Goal: Task Accomplishment & Management: Use online tool/utility

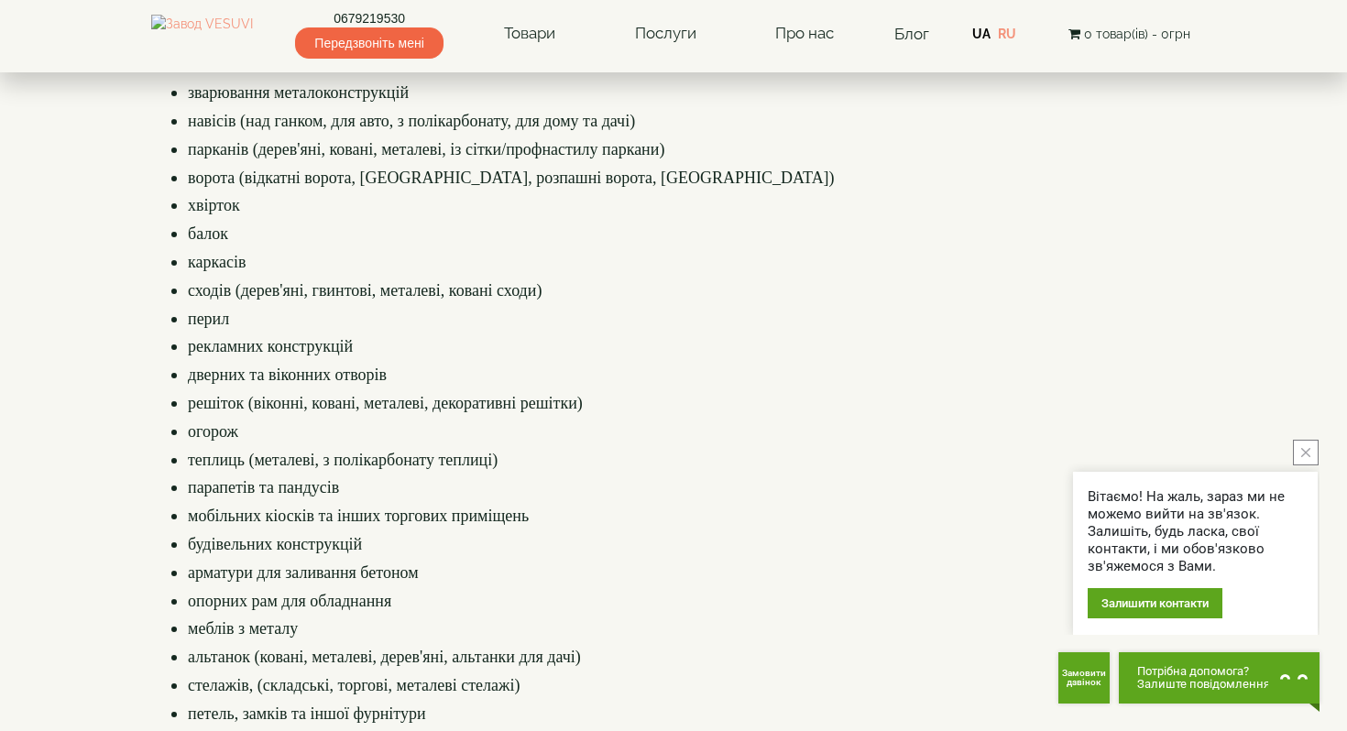
scroll to position [460, 0]
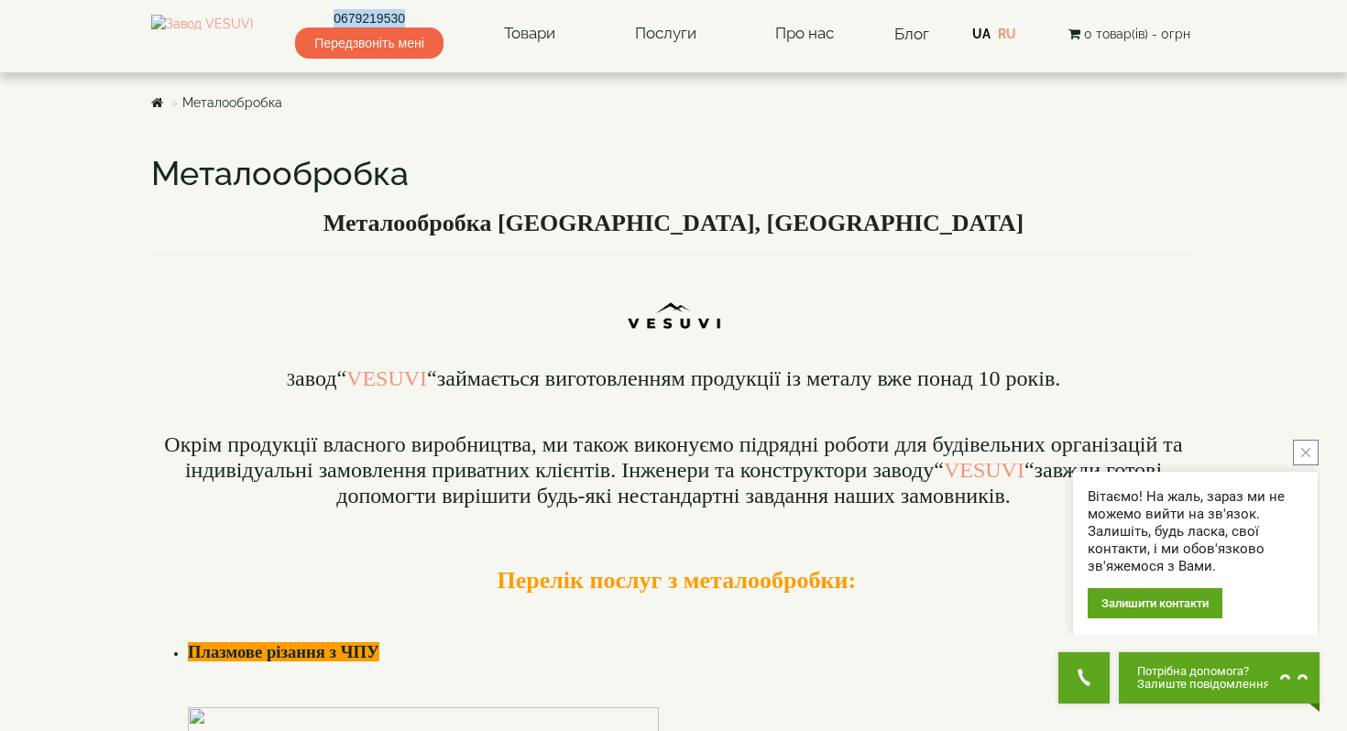
click at [1306, 455] on icon "close button" at bounding box center [1306, 452] width 9 height 9
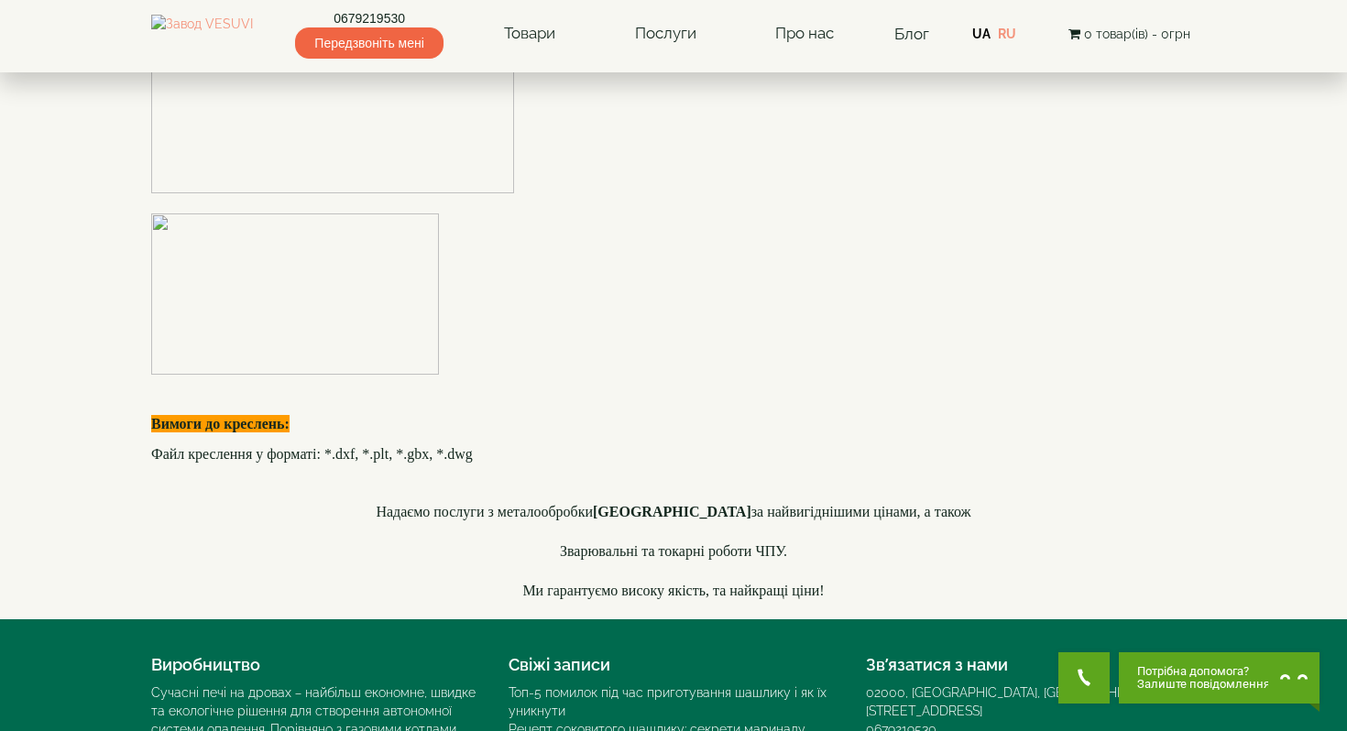
scroll to position [5411, 0]
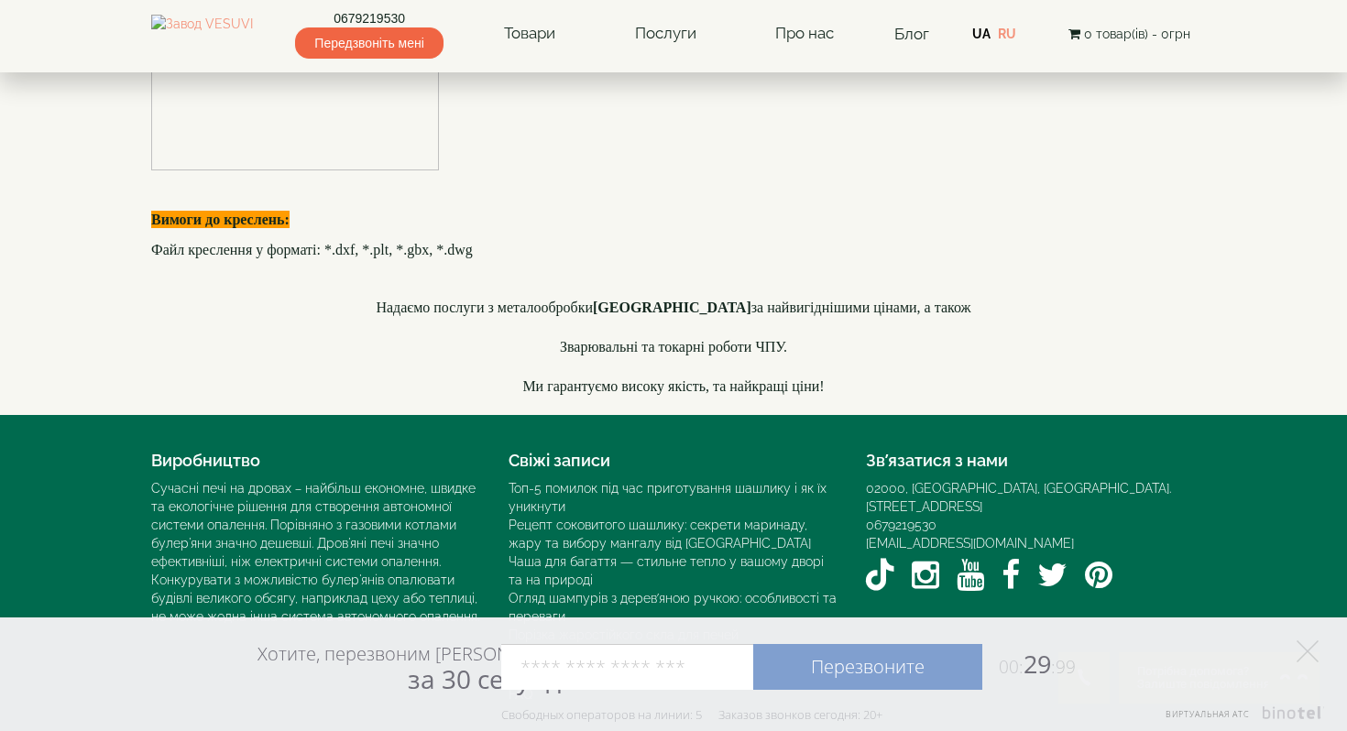
click at [579, 665] on input "tel" at bounding box center [627, 667] width 252 height 46
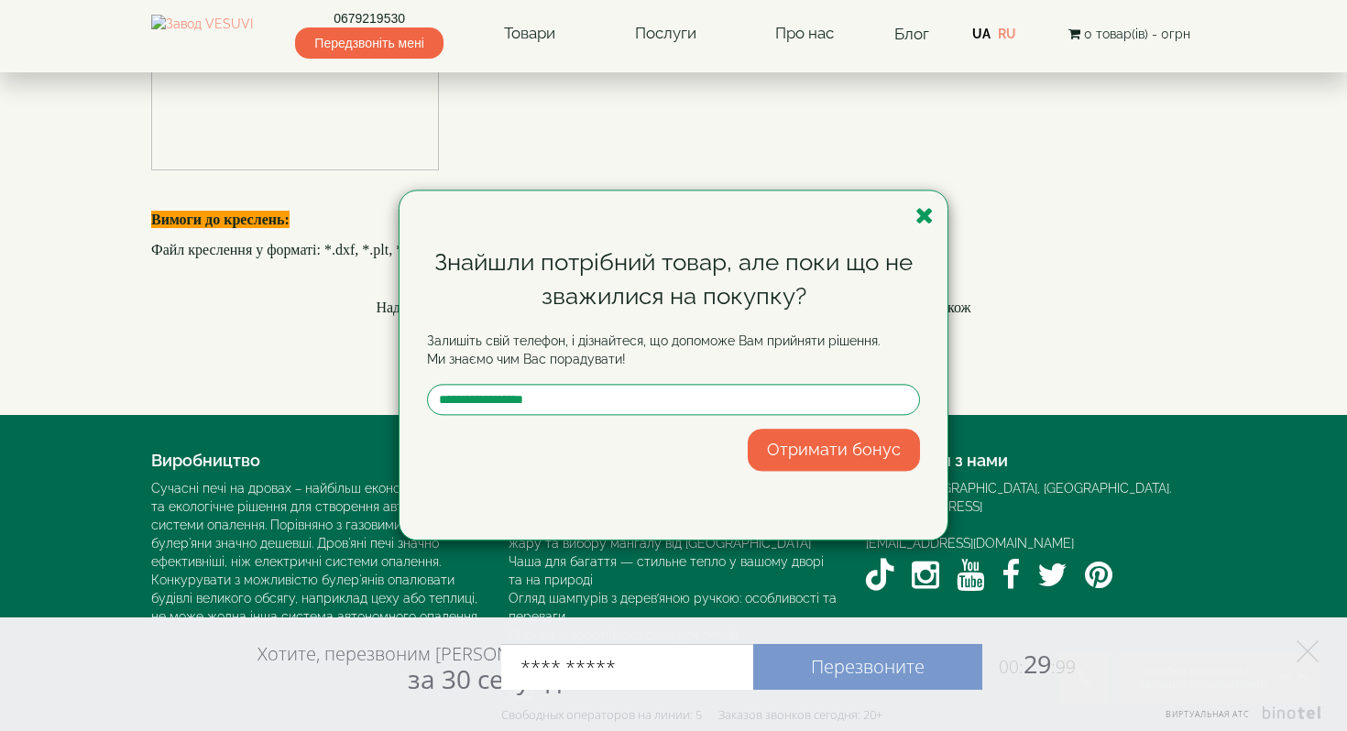
type input "**********"
click at [875, 671] on link "Перезвоните" at bounding box center [867, 667] width 229 height 46
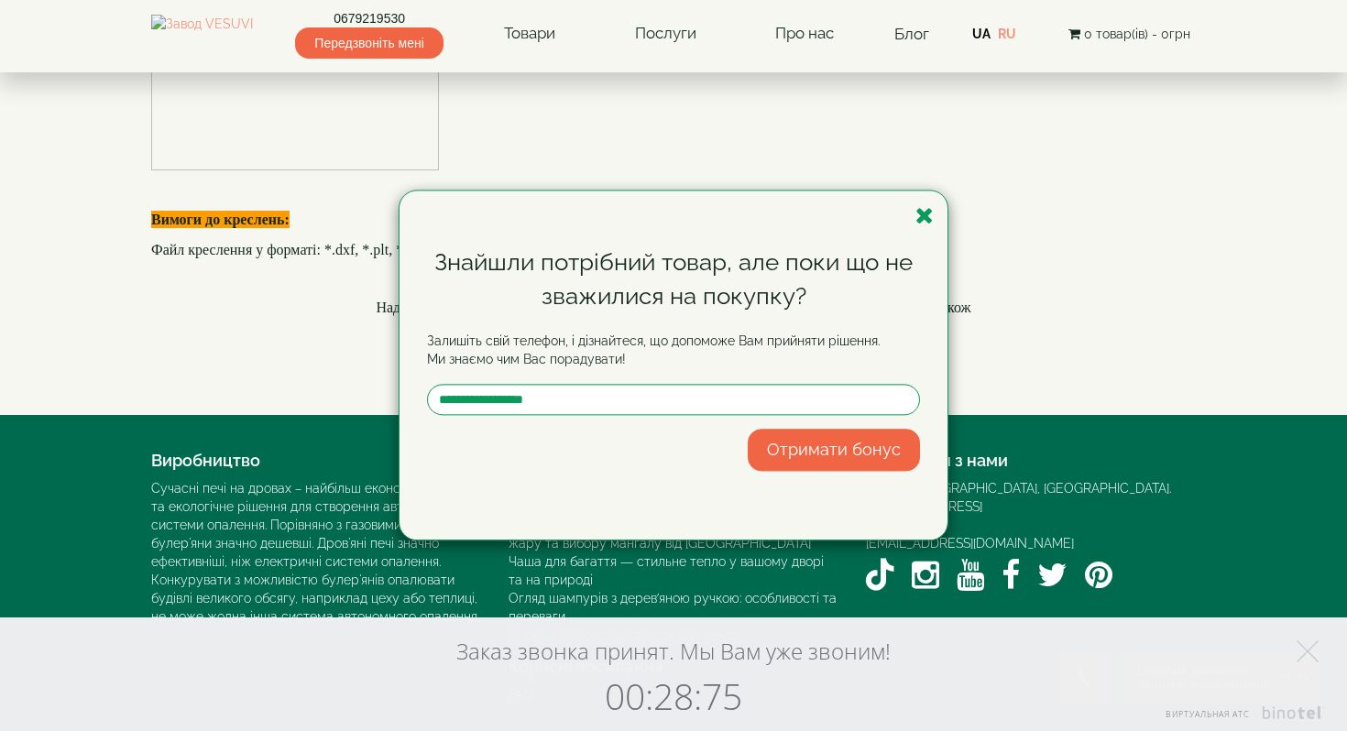
click at [1322, 646] on div "Заказ звонка принят. Мы Вам уже звоним! 00:28:75 Виртуальная АТС" at bounding box center [673, 675] width 1347 height 114
click at [931, 210] on icon "button" at bounding box center [925, 215] width 18 height 23
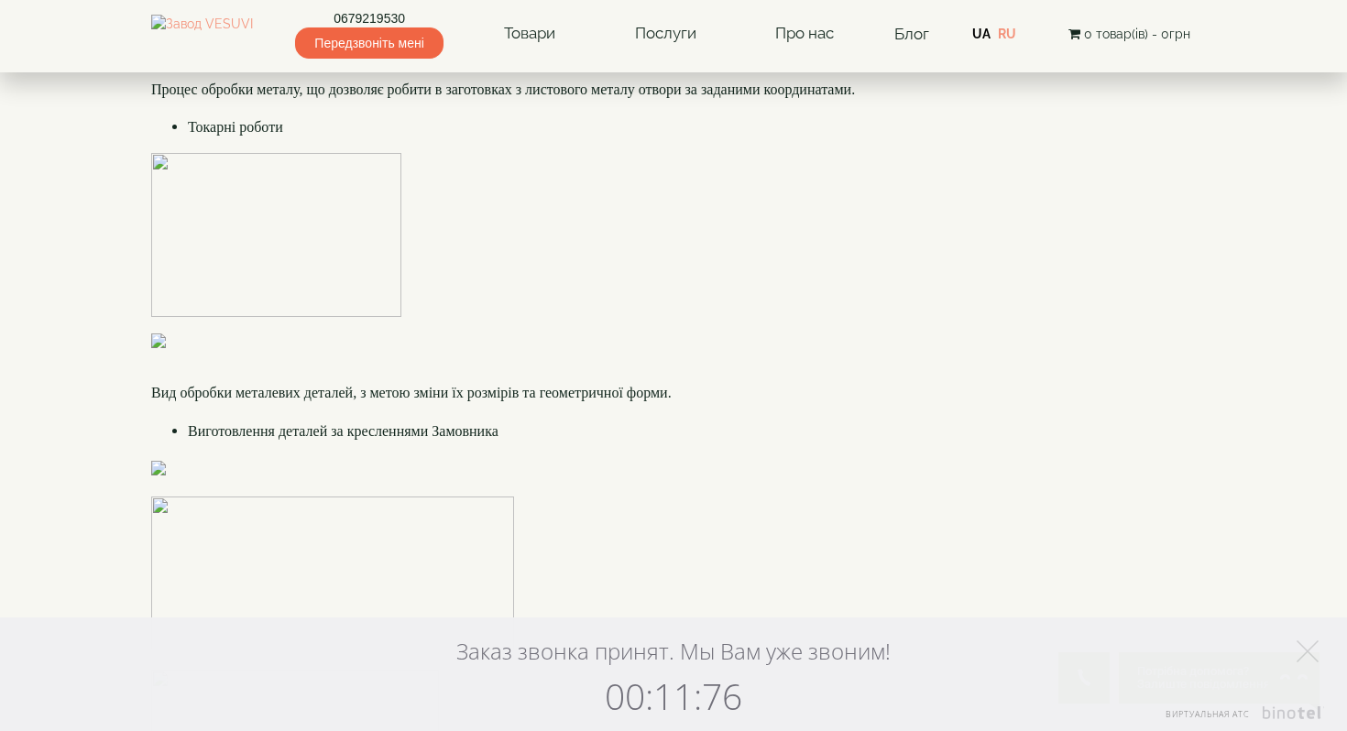
scroll to position [4438, 0]
click at [1308, 647] on icon at bounding box center [1308, 652] width 22 height 22
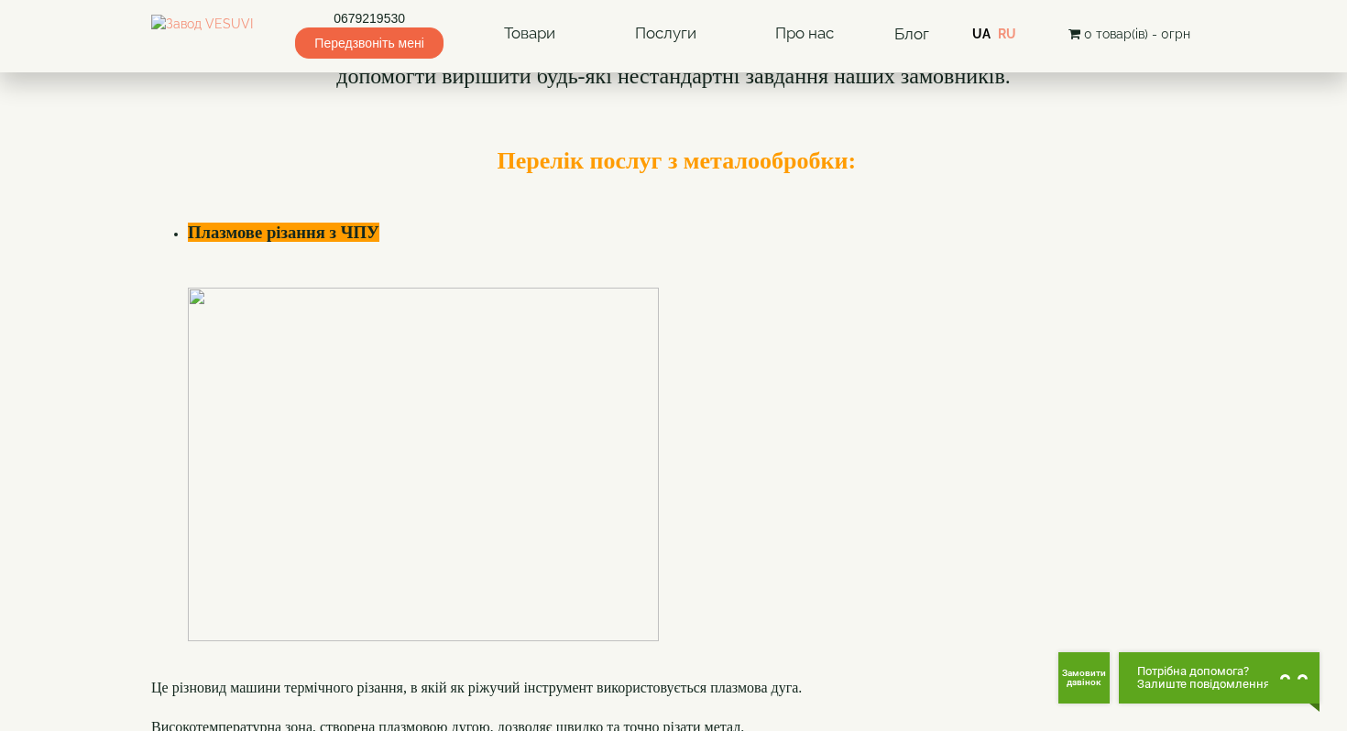
scroll to position [0, 0]
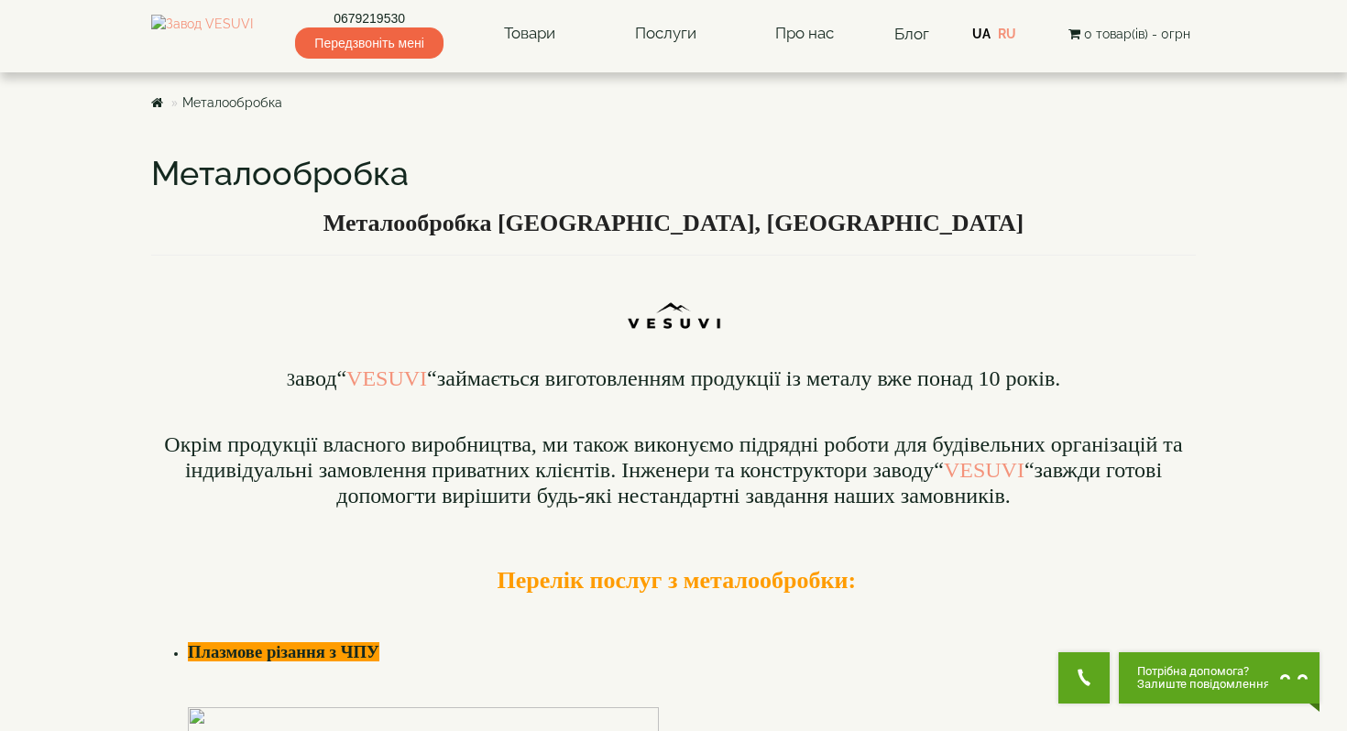
click at [680, 224] on b "Металообробка [GEOGRAPHIC_DATA], [GEOGRAPHIC_DATA]" at bounding box center [674, 223] width 701 height 27
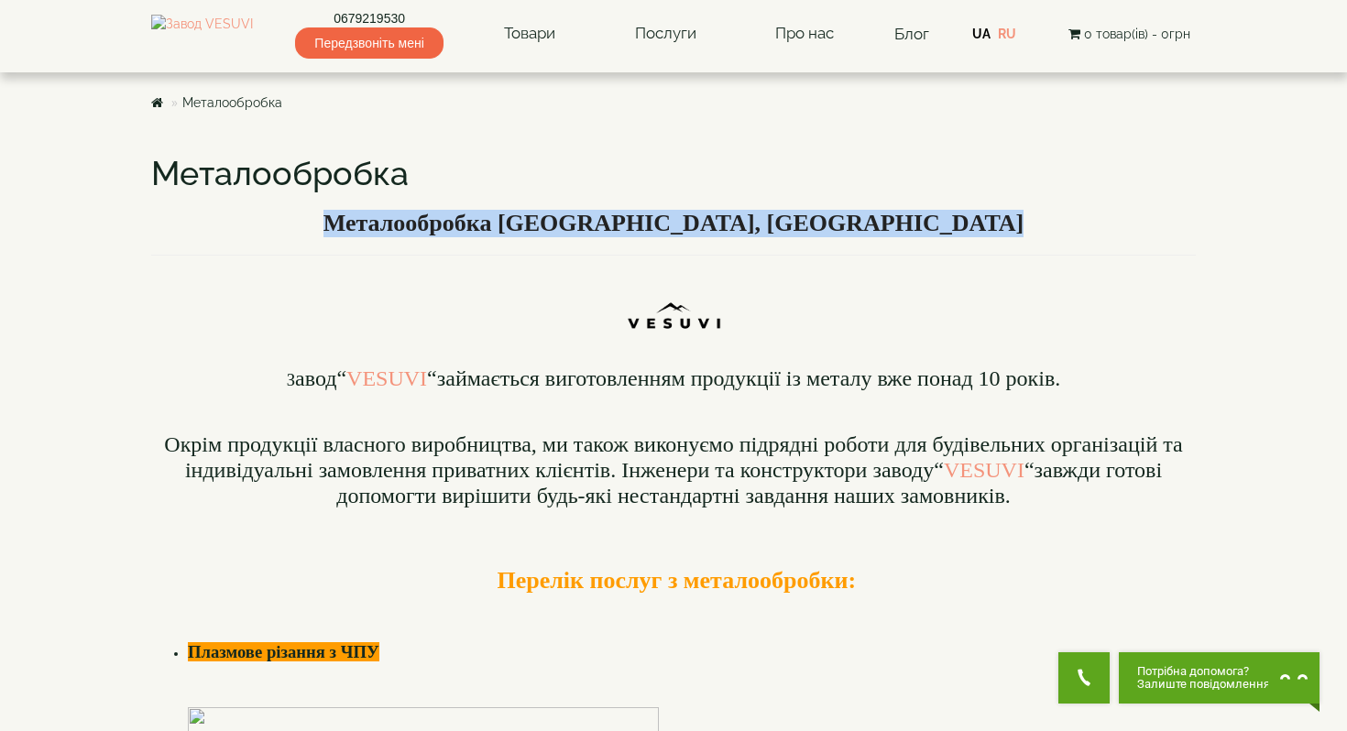
click at [680, 224] on b "Металообробка [GEOGRAPHIC_DATA], [GEOGRAPHIC_DATA]" at bounding box center [674, 223] width 701 height 27
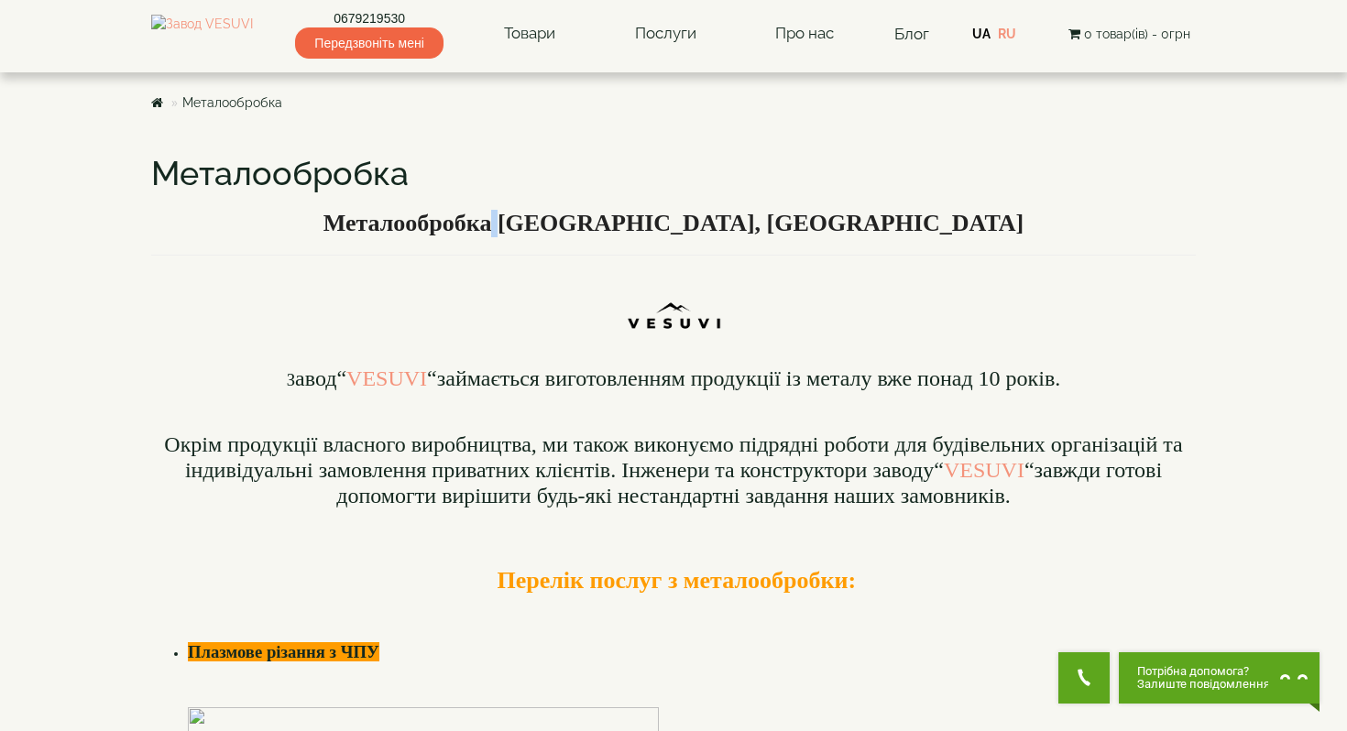
click at [680, 224] on b "Металообробка [GEOGRAPHIC_DATA], [GEOGRAPHIC_DATA]" at bounding box center [674, 223] width 701 height 27
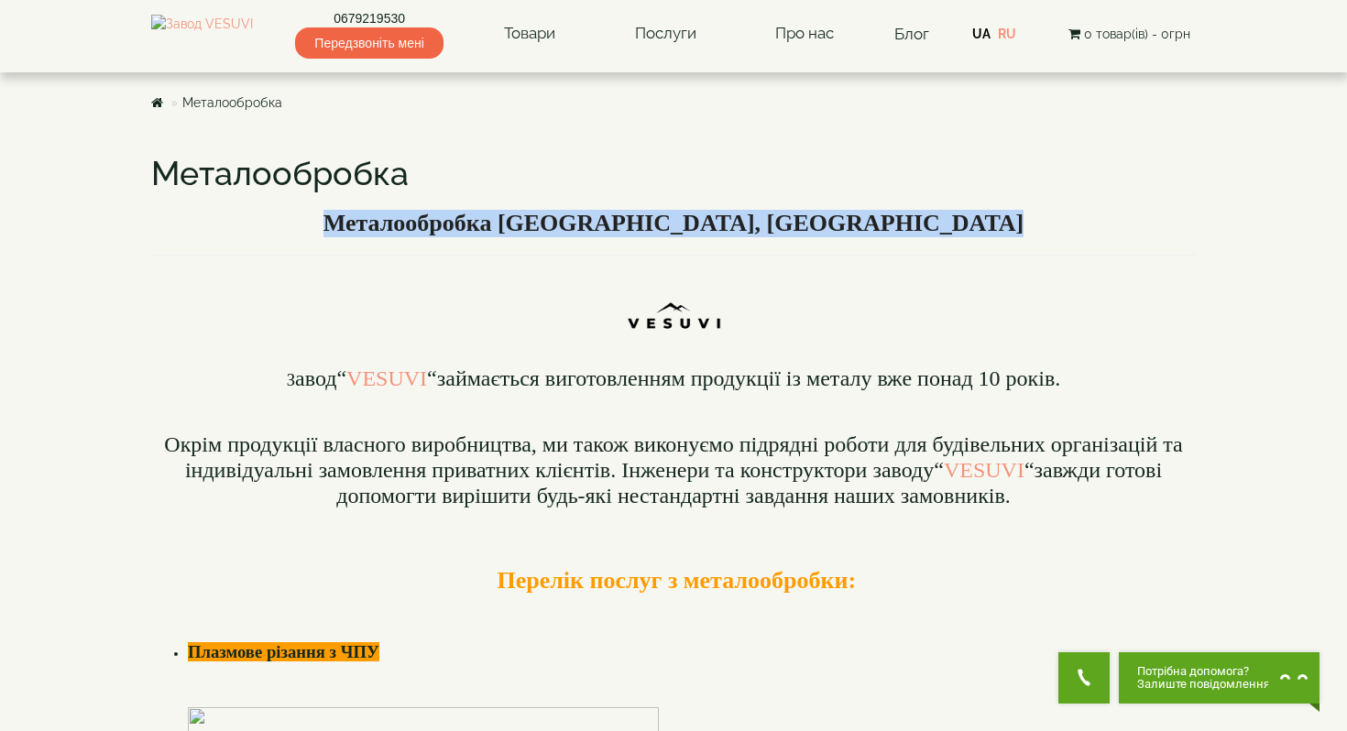
click at [680, 224] on b "Металообробка [GEOGRAPHIC_DATA], [GEOGRAPHIC_DATA]" at bounding box center [674, 223] width 701 height 27
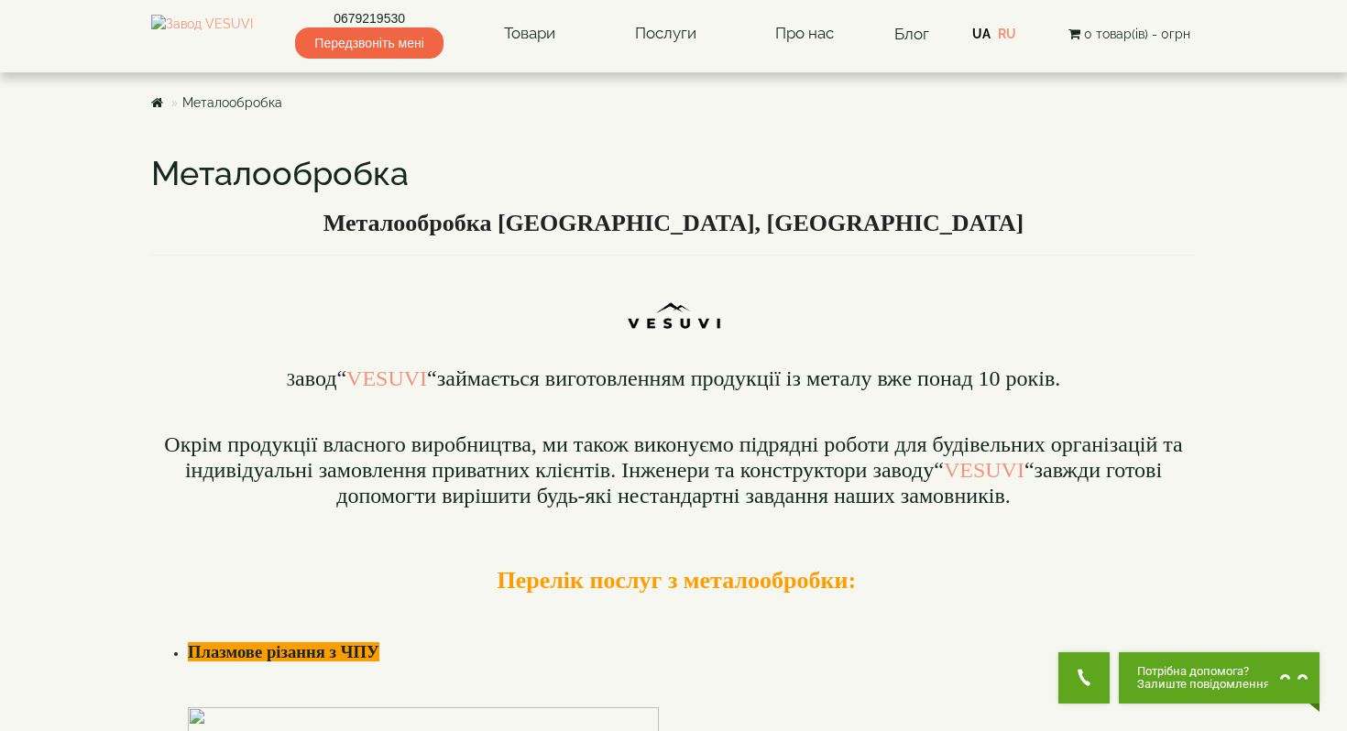
click at [686, 384] on font "авод “ VESUVI “ займається виготовленням продукції із металу вже понад 10 років." at bounding box center [677, 379] width 765 height 24
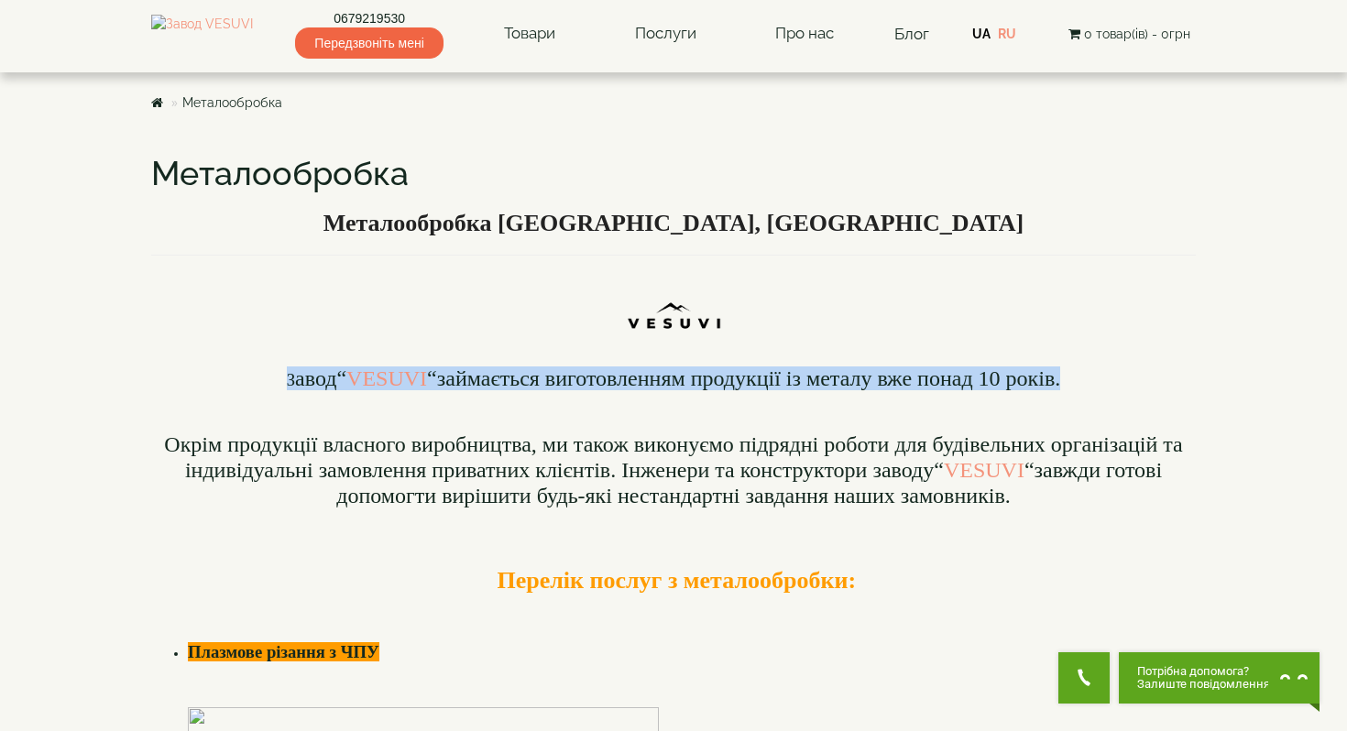
click at [686, 384] on font "авод “ VESUVI “ займається виготовленням продукції із металу вже понад 10 років." at bounding box center [677, 379] width 765 height 24
click at [726, 379] on font "авод “ VESUVI “ займається виготовленням продукції із металу вже понад 10 років." at bounding box center [677, 379] width 765 height 24
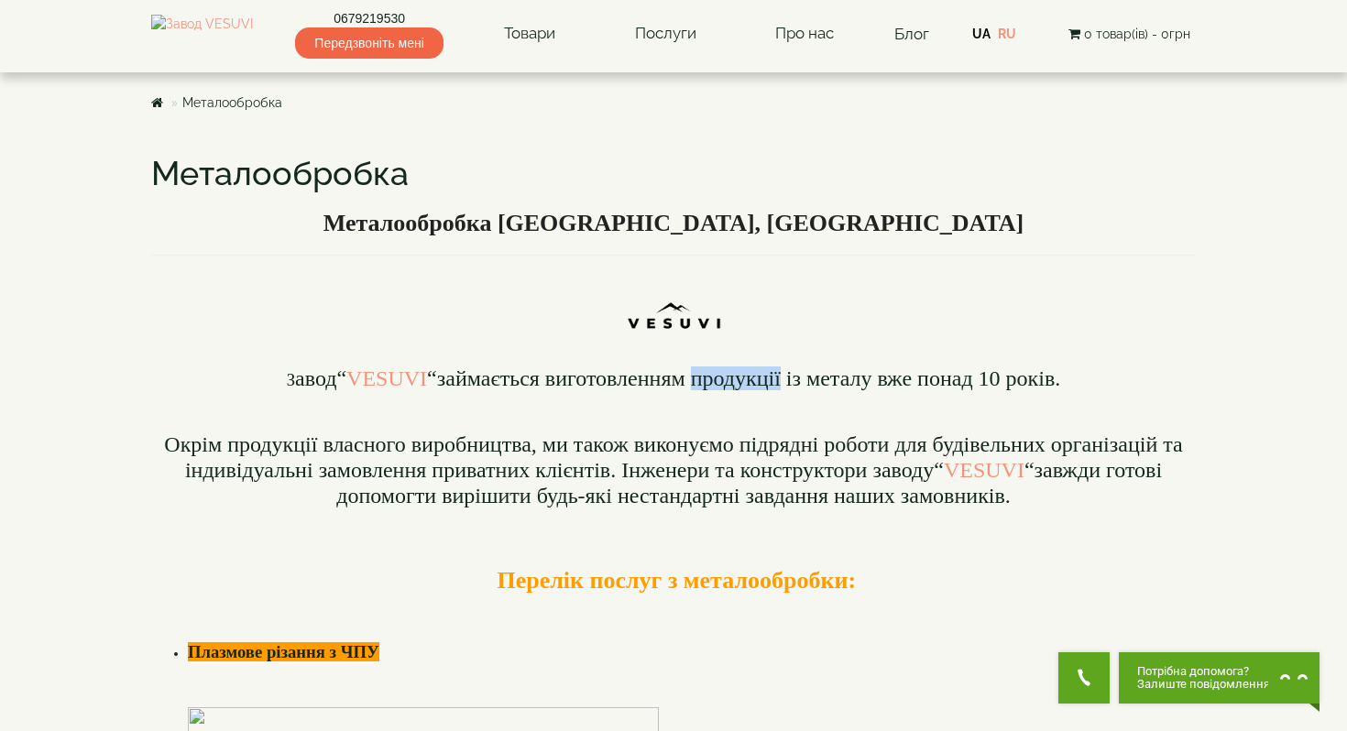
click at [726, 379] on font "авод “ VESUVI “ займається виготовленням продукції із металу вже понад 10 років." at bounding box center [677, 379] width 765 height 24
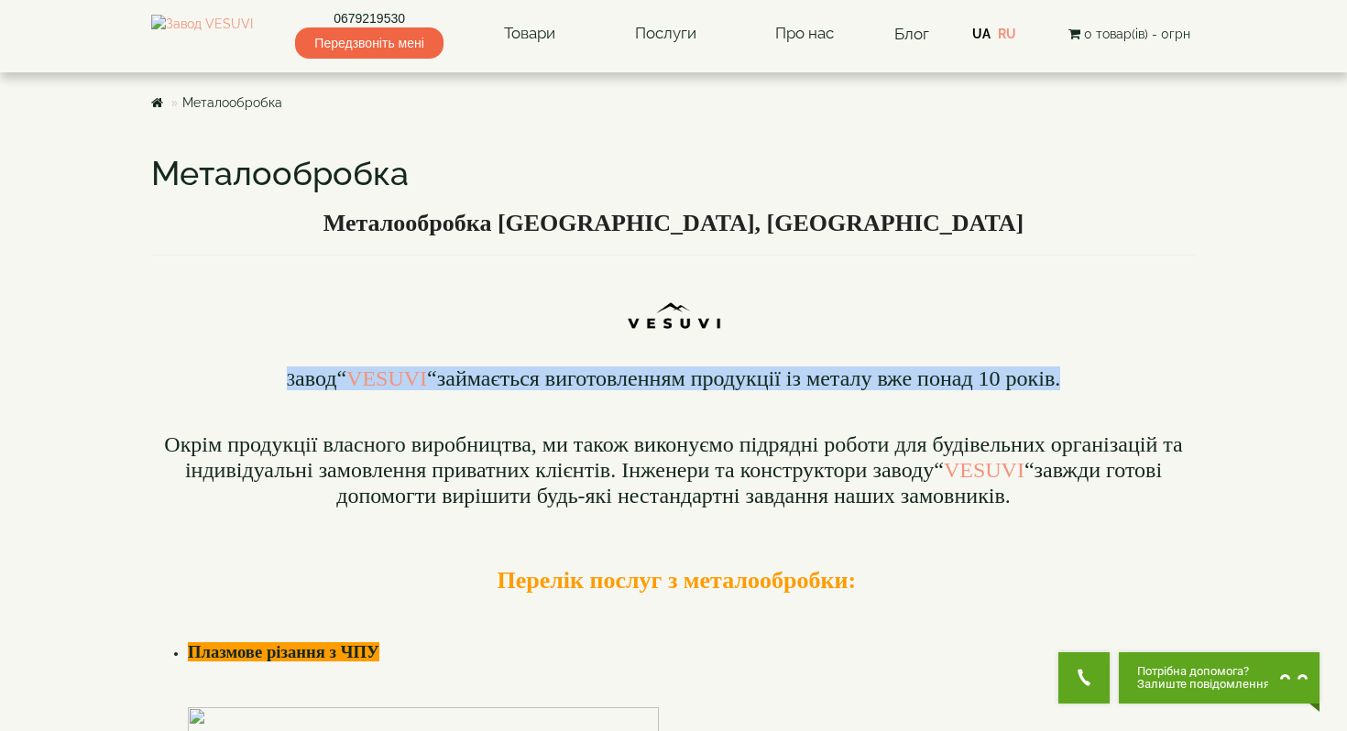
click at [726, 379] on font "авод “ VESUVI “ займається виготовленням продукції із металу вже понад 10 років." at bounding box center [677, 379] width 765 height 24
click at [742, 385] on font "авод “ VESUVI “ займається виготовленням продукції із металу вже понад 10 років." at bounding box center [677, 379] width 765 height 24
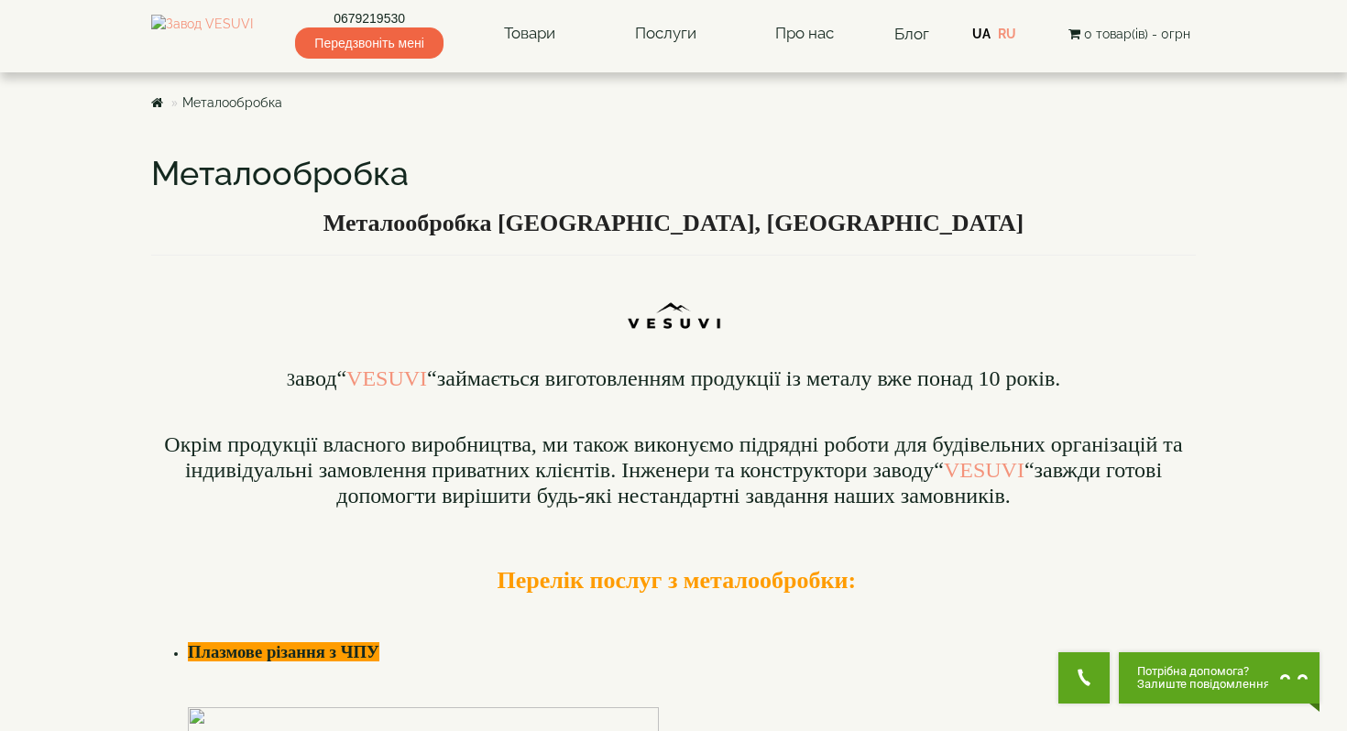
click at [850, 390] on font "авод “ VESUVI “ займається виготовленням продукції із металу вже понад 10 років." at bounding box center [677, 379] width 765 height 24
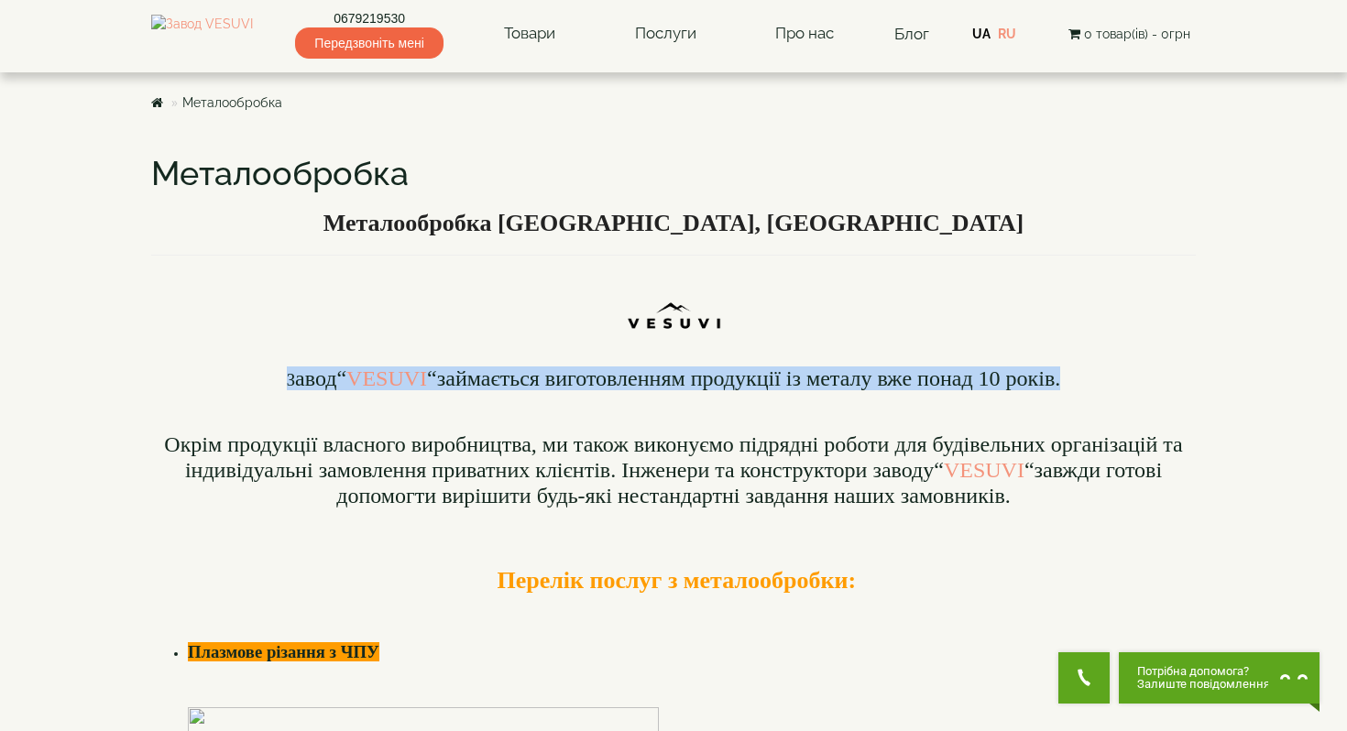
click at [850, 390] on font "авод “ VESUVI “ займається виготовленням продукції із металу вже понад 10 років." at bounding box center [677, 379] width 765 height 24
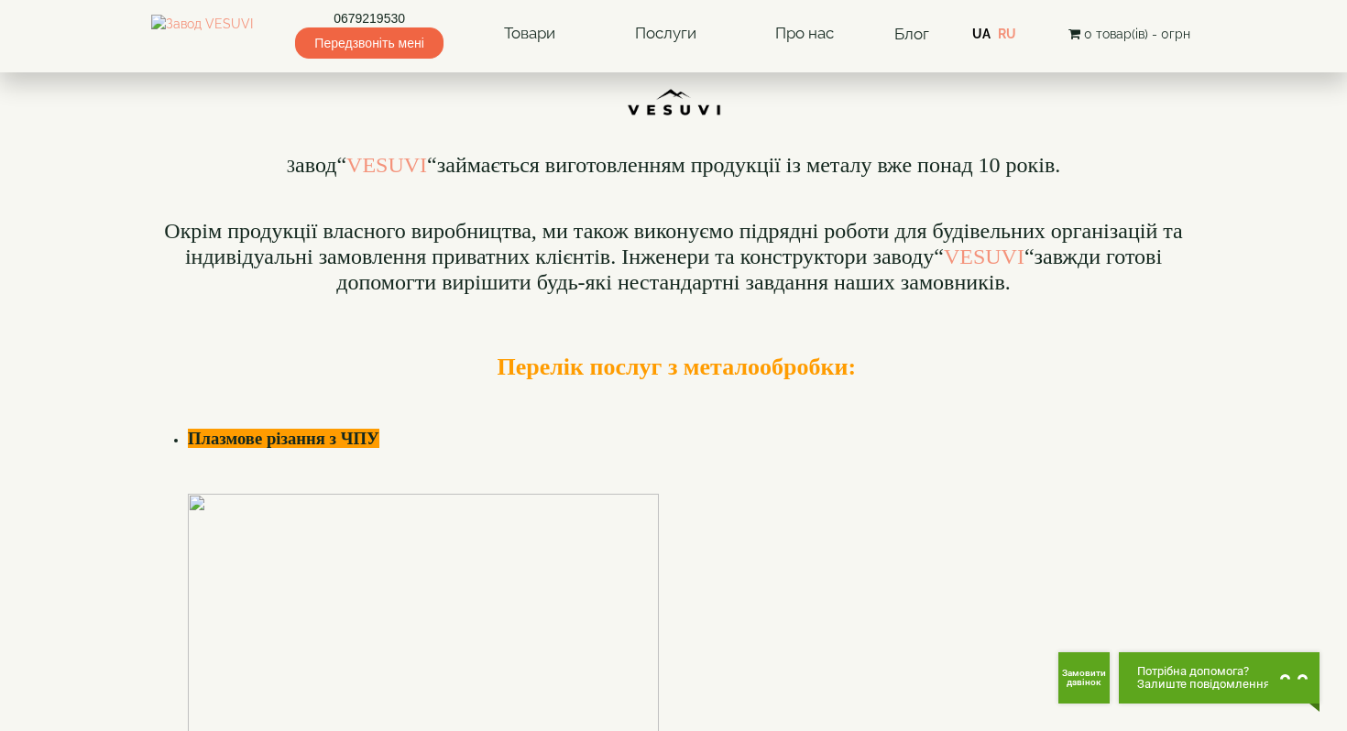
scroll to position [214, 0]
